Goal: Task Accomplishment & Management: Manage account settings

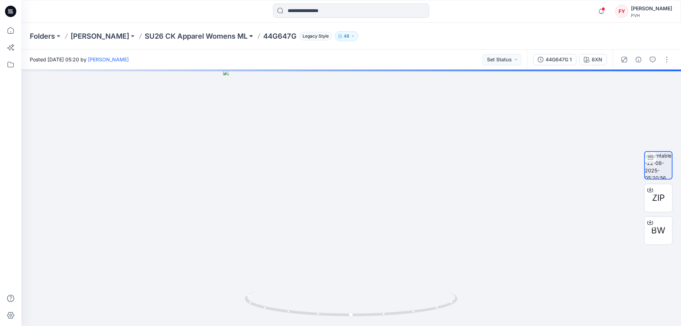
click at [248, 36] on button at bounding box center [251, 36] width 7 height 10
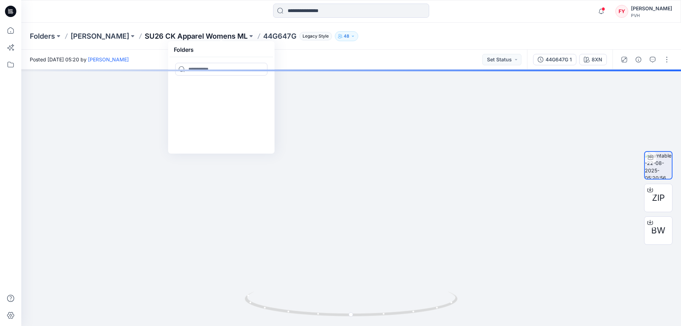
click at [145, 35] on p "SU26 CK Apparel Womens ML" at bounding box center [196, 36] width 103 height 10
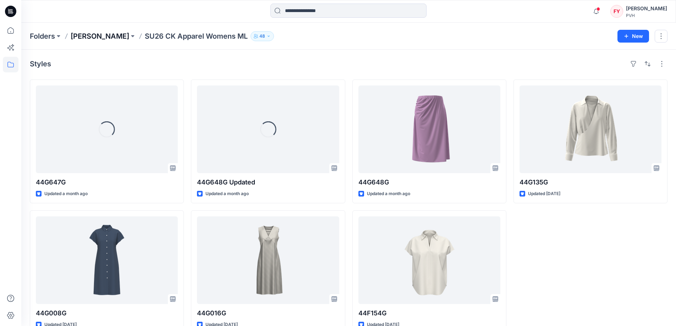
click at [91, 34] on p "Fu Yuan" at bounding box center [100, 36] width 59 height 10
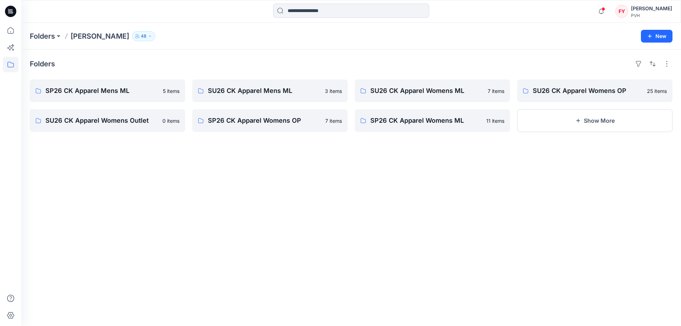
click at [433, 212] on div "Folders SP26 CK Apparel Mens ML 5 items SU26 CK Apparel Womens Outlet 0 items S…" at bounding box center [351, 188] width 660 height 276
click at [278, 121] on p "SP26 CK Apparel Womens OP" at bounding box center [269, 121] width 123 height 10
click at [578, 121] on icon "button" at bounding box center [579, 121] width 4 height 4
click at [660, 123] on button "button" at bounding box center [661, 120] width 11 height 11
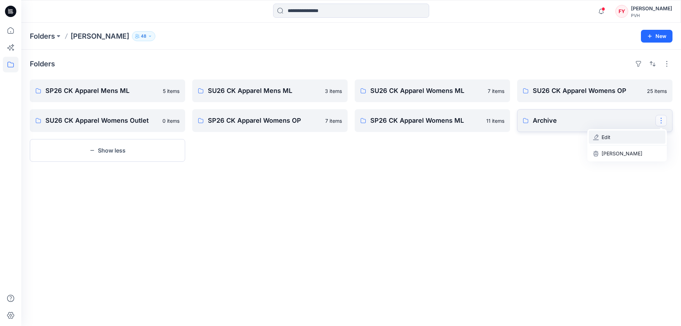
click at [601, 138] on button "Edit" at bounding box center [627, 137] width 77 height 13
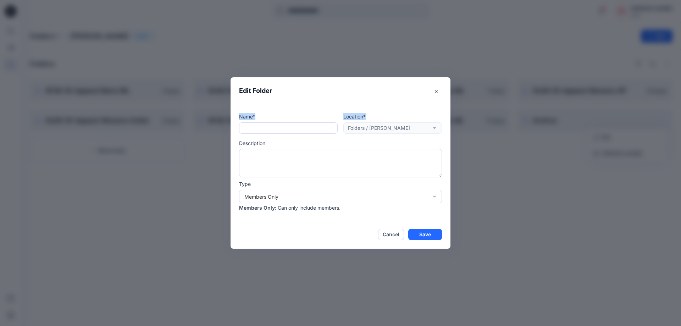
drag, startPoint x: 304, startPoint y: 82, endPoint x: 415, endPoint y: 105, distance: 113.1
click at [415, 105] on section "Edit Folder Name* Location* Folders / Fu Yuan Description Type Members Only Mem…" at bounding box center [341, 162] width 220 height 171
click at [265, 123] on input "text" at bounding box center [288, 127] width 99 height 11
drag, startPoint x: 275, startPoint y: 128, endPoint x: 126, endPoint y: 146, distance: 150.0
click at [132, 146] on div "Edit Folder Name* Location* Folders / Fu Yuan Description Type Members Only The…" at bounding box center [340, 163] width 681 height 326
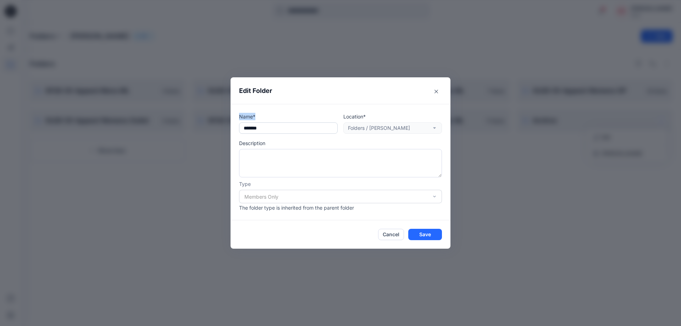
drag, startPoint x: 324, startPoint y: 86, endPoint x: 337, endPoint y: 127, distance: 43.1
click at [337, 127] on section "Edit Folder Name* Location* Folders / Fu Yuan Description Type Members Only The…" at bounding box center [341, 162] width 220 height 171
click at [389, 236] on button "Cancel" at bounding box center [391, 234] width 26 height 11
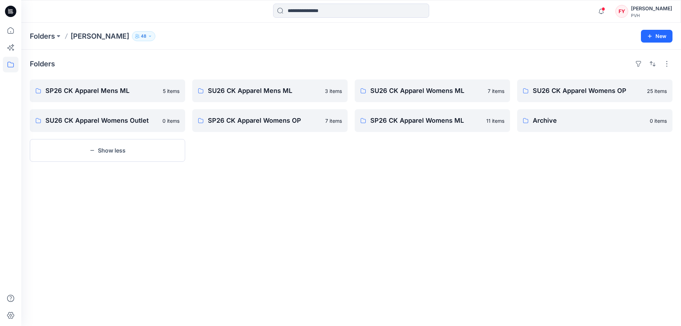
click at [465, 236] on div "Folders SP26 CK Apparel Mens ML 5 items SU26 CK Apparel Womens Outlet 0 items S…" at bounding box center [351, 188] width 660 height 276
click at [212, 122] on p "SP26 CK Apparel Womens OP" at bounding box center [269, 121] width 123 height 10
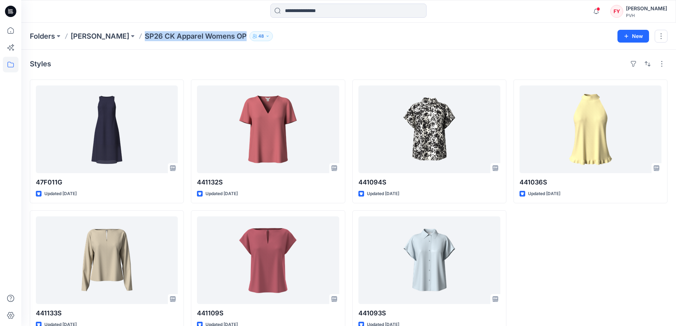
drag, startPoint x: 114, startPoint y: 37, endPoint x: 214, endPoint y: 36, distance: 100.8
click at [214, 36] on div "Folders Fu Yuan SP26 CK Apparel Womens OP 48" at bounding box center [321, 36] width 582 height 10
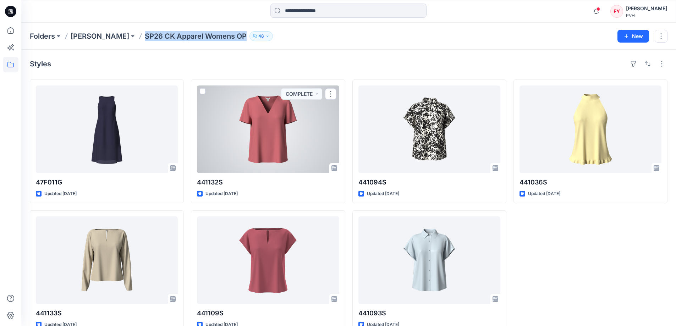
copy p "SP26 CK Apparel Womens OP"
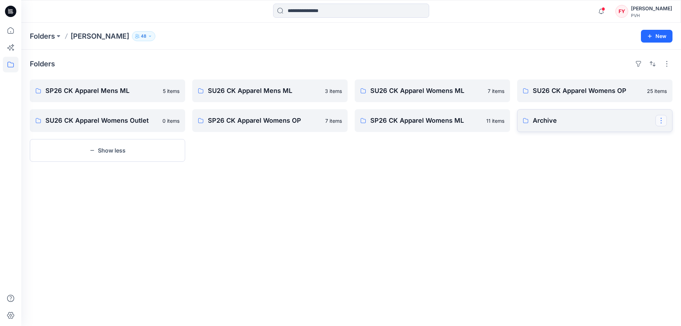
click at [662, 123] on button "button" at bounding box center [661, 120] width 11 height 11
click at [617, 139] on button "Edit" at bounding box center [627, 137] width 77 height 13
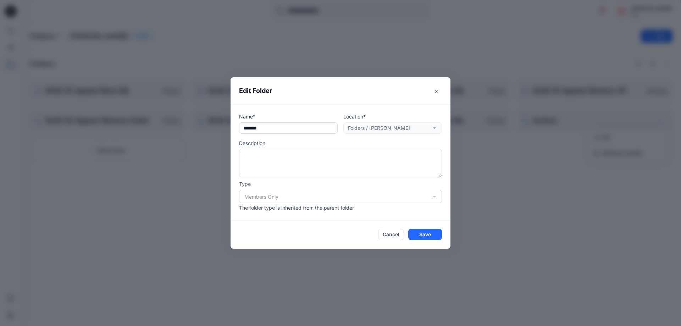
drag, startPoint x: 268, startPoint y: 129, endPoint x: 197, endPoint y: 130, distance: 71.3
click at [197, 130] on div "Edit Folder Name* ******* Location* Folders / Fu Yuan Description Type Members …" at bounding box center [340, 163] width 681 height 326
paste input "**********"
click at [426, 235] on button "Save" at bounding box center [425, 234] width 34 height 11
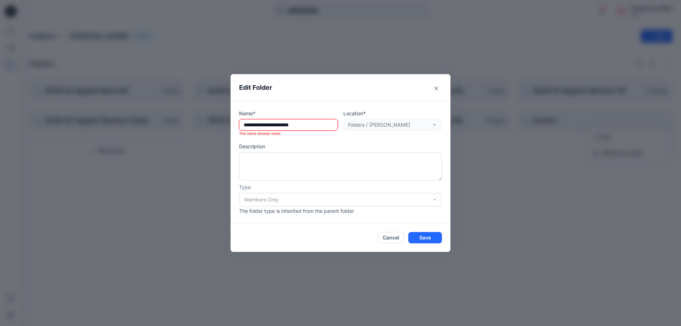
drag, startPoint x: 250, startPoint y: 129, endPoint x: 235, endPoint y: 128, distance: 16.0
click at [235, 128] on div "**********" at bounding box center [341, 162] width 220 height 122
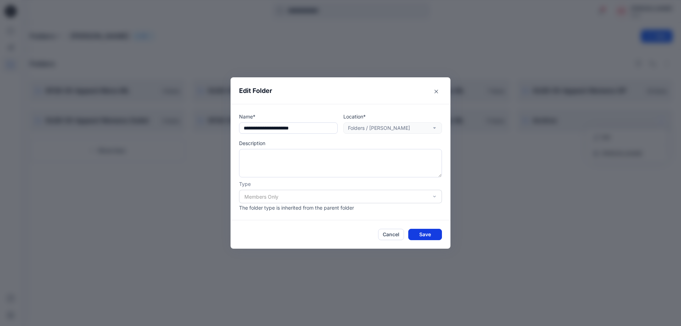
type input "**********"
click at [436, 237] on button "Save" at bounding box center [425, 234] width 34 height 11
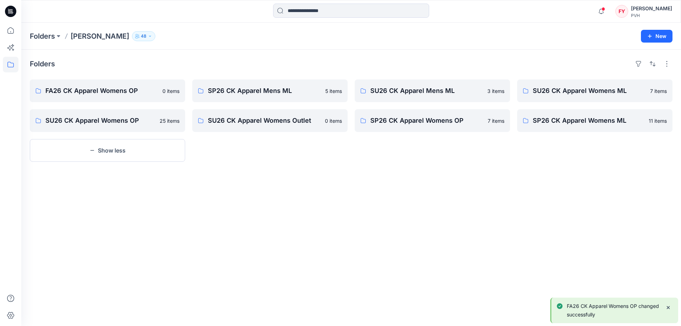
click at [514, 181] on div "Folders FA26 CK Apparel Womens OP 0 items SU26 CK Apparel Womens OP 25 items Sh…" at bounding box center [351, 188] width 660 height 276
drag, startPoint x: 244, startPoint y: 167, endPoint x: 239, endPoint y: 176, distance: 10.2
drag, startPoint x: 239, startPoint y: 176, endPoint x: 179, endPoint y: 58, distance: 132.3
click at [179, 58] on div "Folders FA26 CK Apparel Womens OP 0 items SU26 CK Apparel Womens OP 25 items Sh…" at bounding box center [351, 188] width 660 height 276
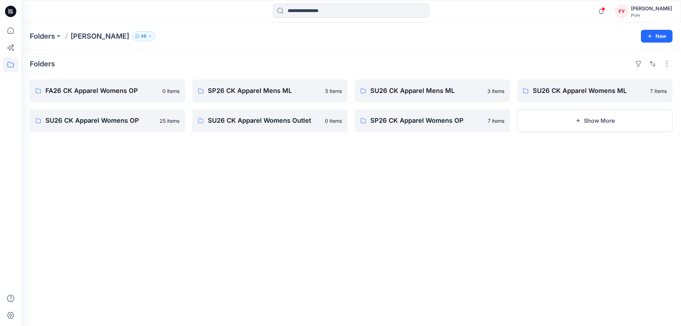
click at [503, 203] on div "Folders FA26 CK Apparel Womens OP 0 items SU26 CK Apparel Womens OP 25 items SP…" at bounding box center [351, 188] width 660 height 276
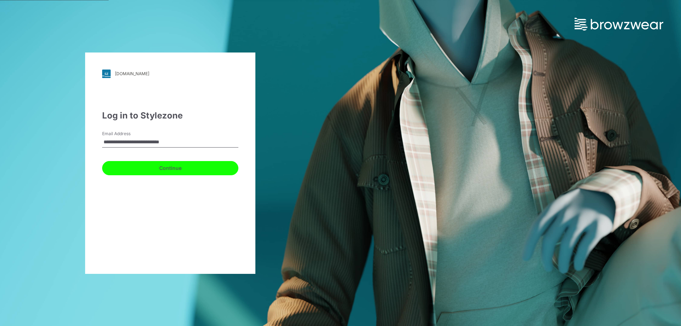
click at [147, 170] on button "Continue" at bounding box center [170, 168] width 136 height 14
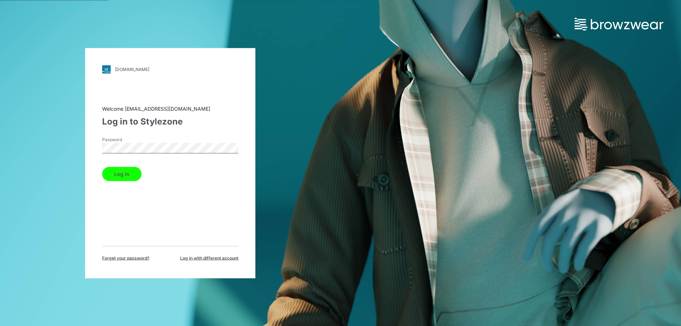
click at [118, 172] on button "Log in" at bounding box center [121, 174] width 39 height 14
